Goal: Obtain resource: Obtain resource

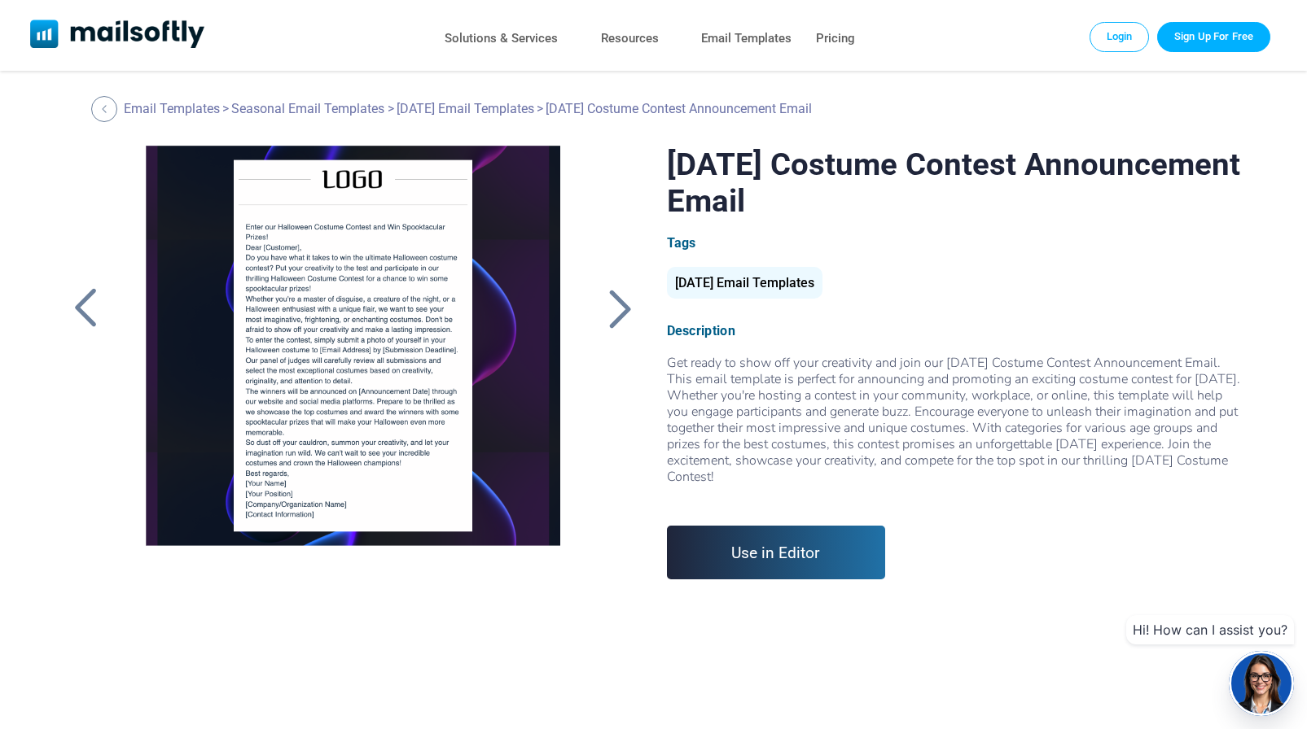
drag, startPoint x: 932, startPoint y: 477, endPoint x: 646, endPoint y: 362, distance: 308.0
click at [646, 362] on div "[DATE] Costume Contest Announcement Email Tags [DATE] Email Templates Descripti…" at bounding box center [653, 363] width 1176 height 434
click at [906, 500] on div at bounding box center [954, 493] width 575 height 16
drag, startPoint x: 930, startPoint y: 476, endPoint x: 666, endPoint y: 363, distance: 287.0
click at [666, 363] on div "[DATE] Costume Contest Announcement Email Tags [DATE] Email Templates Descripti…" at bounding box center [653, 363] width 1176 height 434
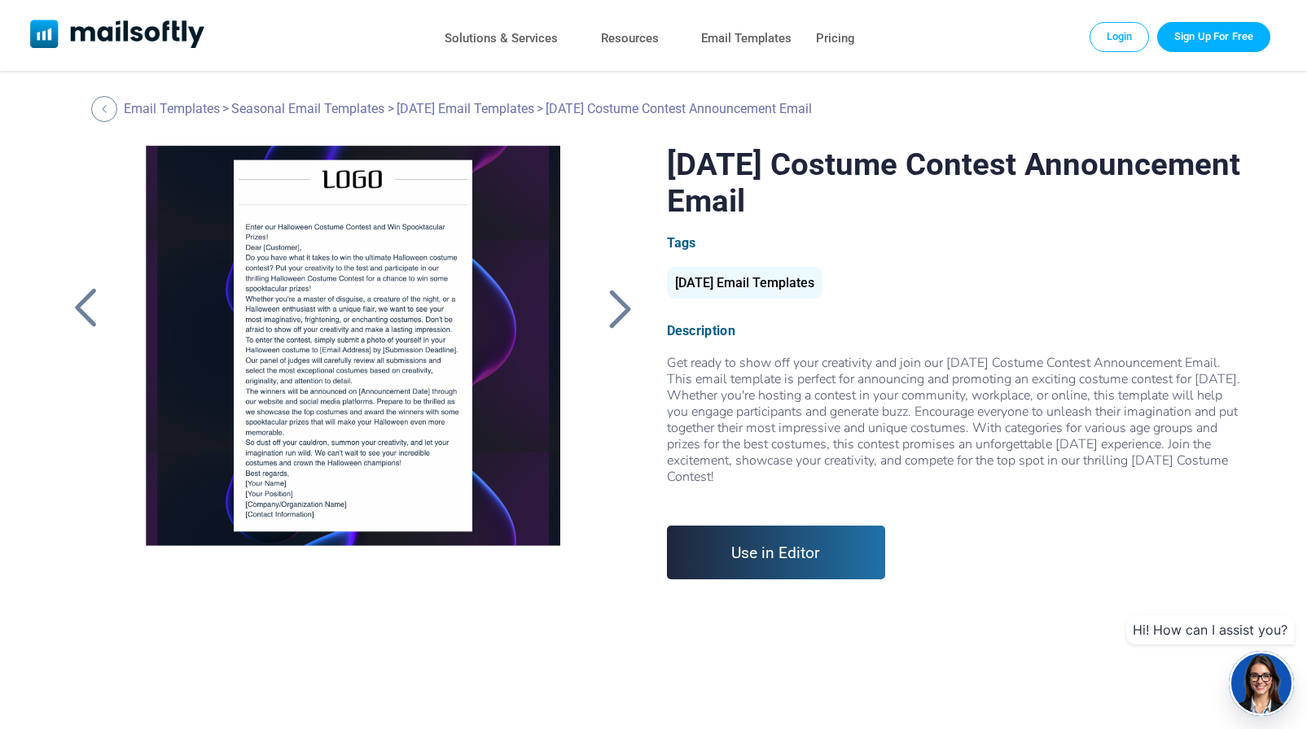
copy div "Get ready to show off your creativity and join our [DATE] Costume Contest Annou…"
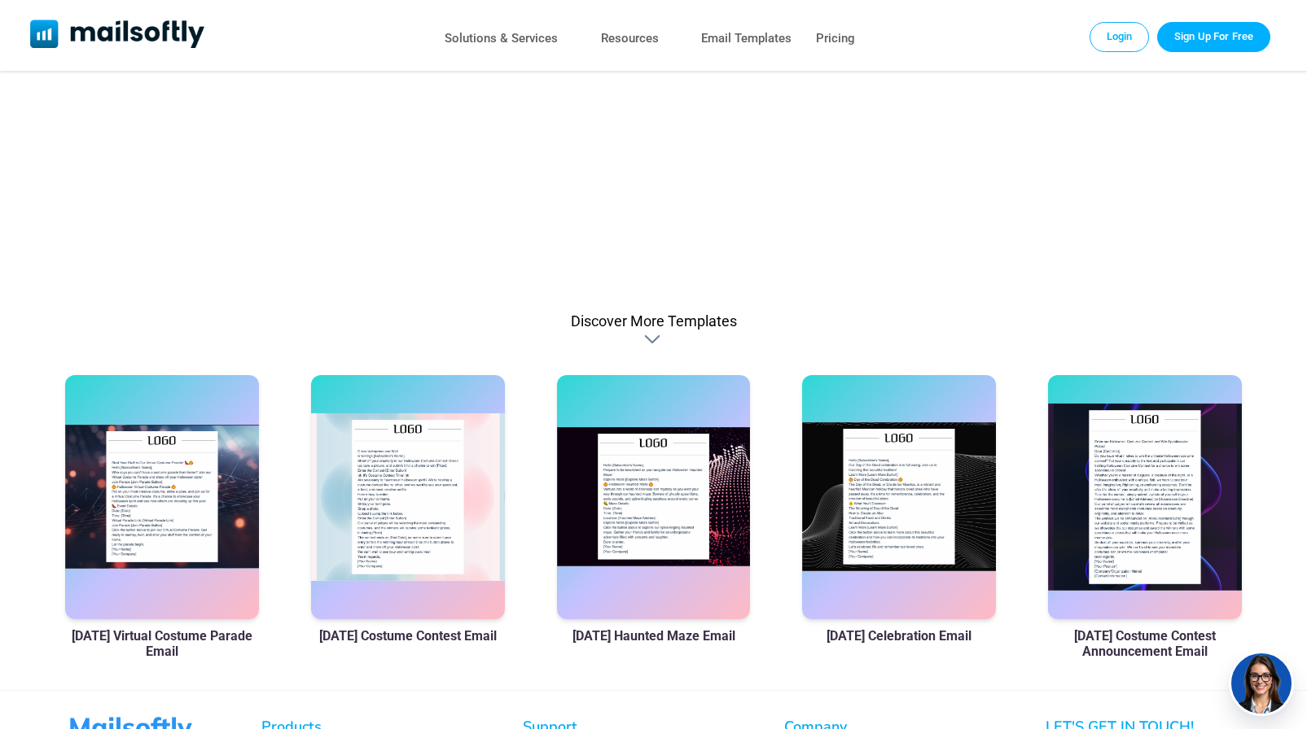
scroll to position [1056, 0]
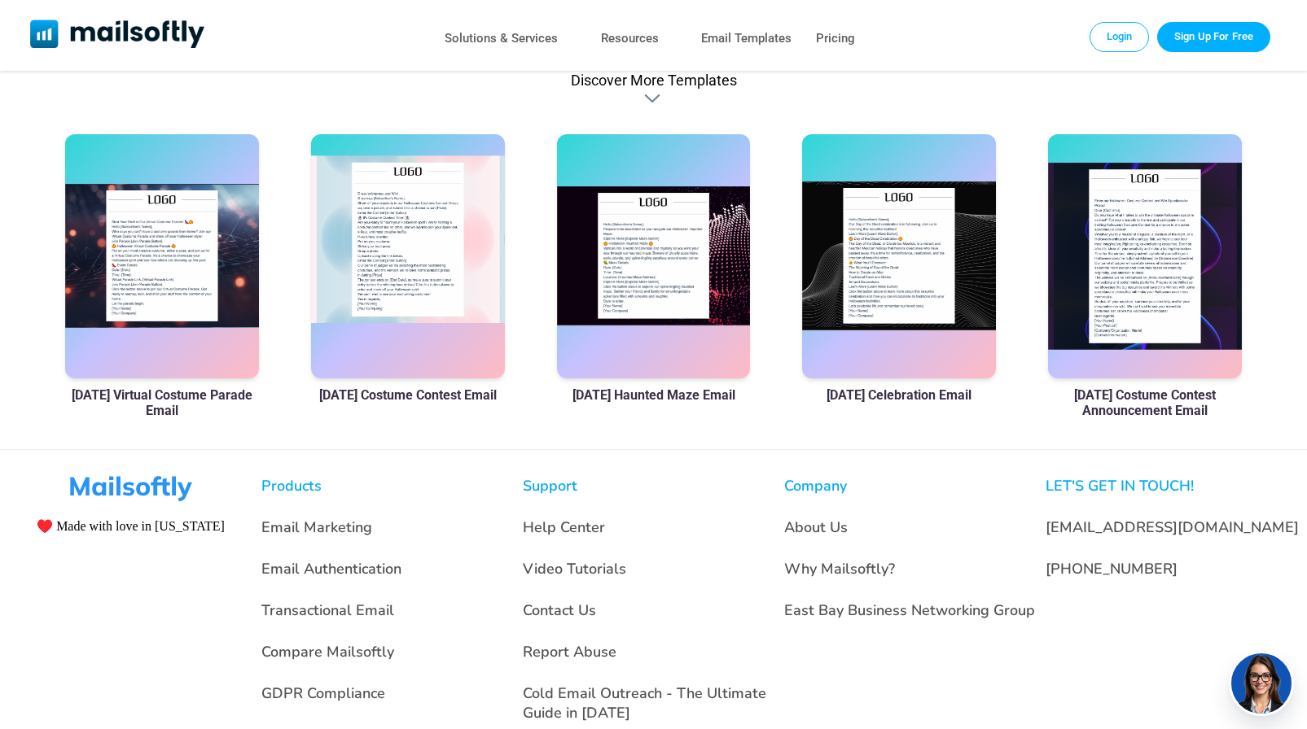
click at [405, 258] on div at bounding box center [408, 256] width 194 height 244
